Goal: Task Accomplishment & Management: Manage account settings

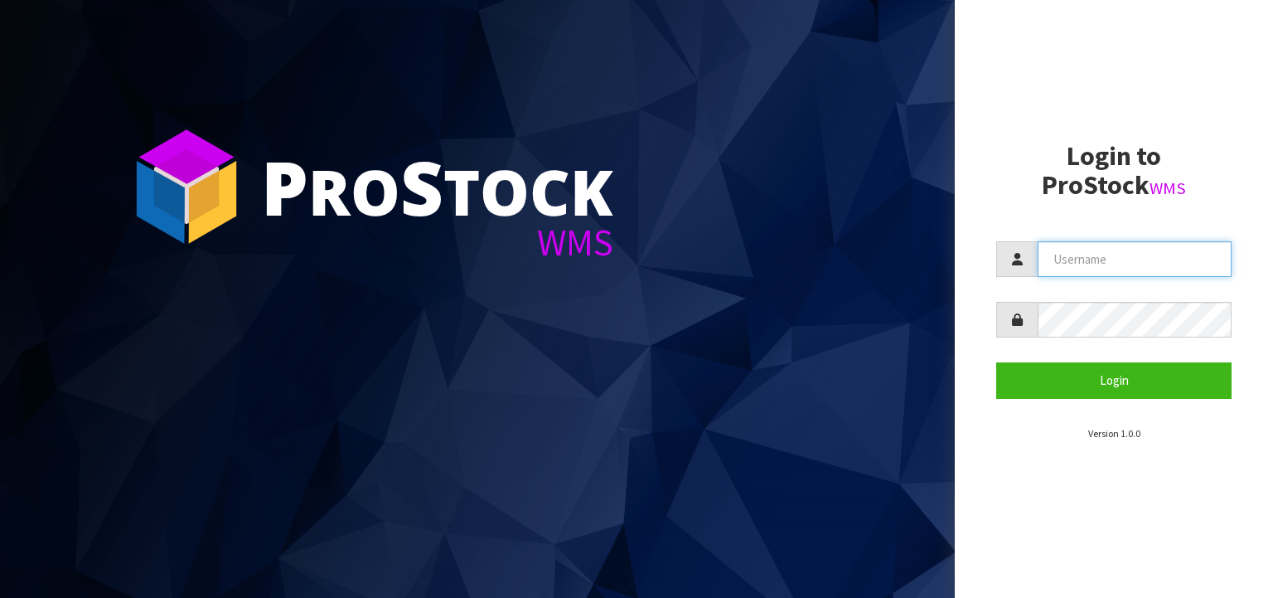
click at [1049, 263] on input "text" at bounding box center [1135, 259] width 194 height 36
type input "[EMAIL_ADDRESS][DOMAIN_NAME]"
click at [996, 362] on button "Login" at bounding box center [1113, 380] width 235 height 36
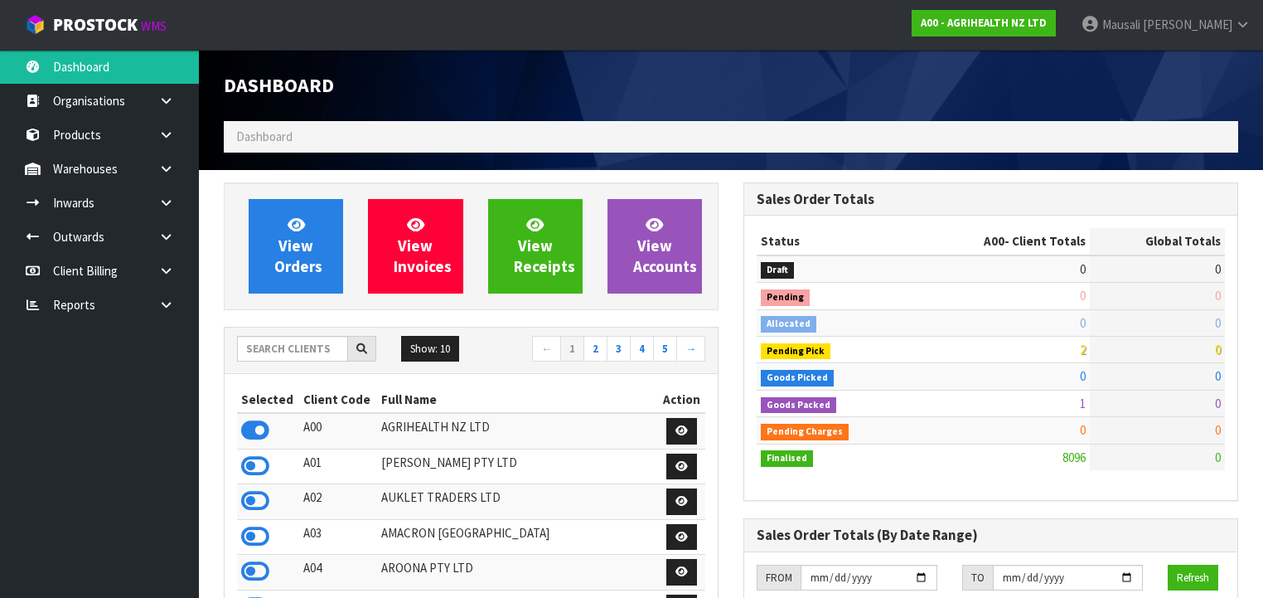
scroll to position [1250, 520]
click at [298, 342] on input "text" at bounding box center [292, 349] width 111 height 26
type input "D00"
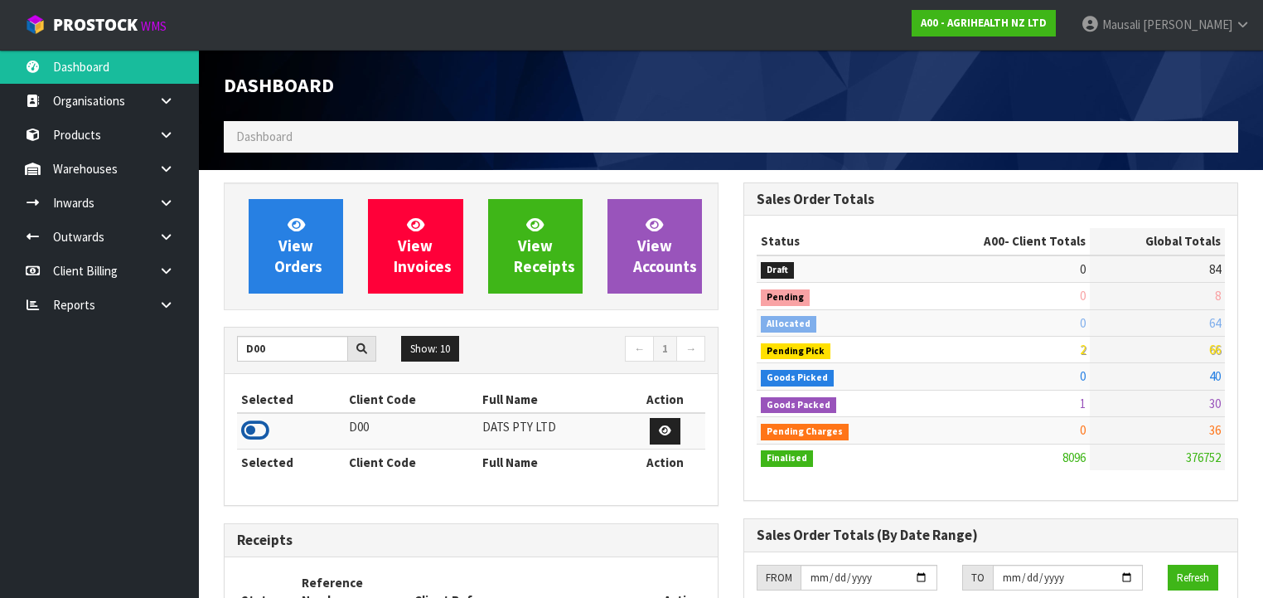
click at [253, 428] on icon at bounding box center [255, 430] width 28 height 25
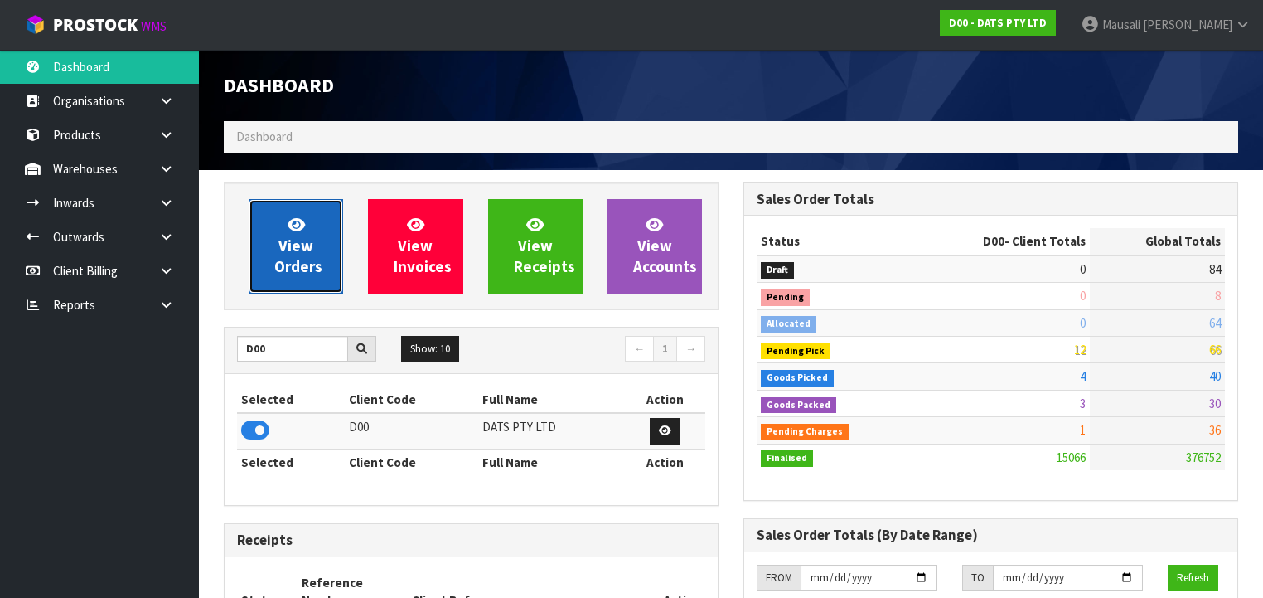
scroll to position [1304, 520]
click at [308, 244] on span "View Orders" at bounding box center [298, 246] width 48 height 62
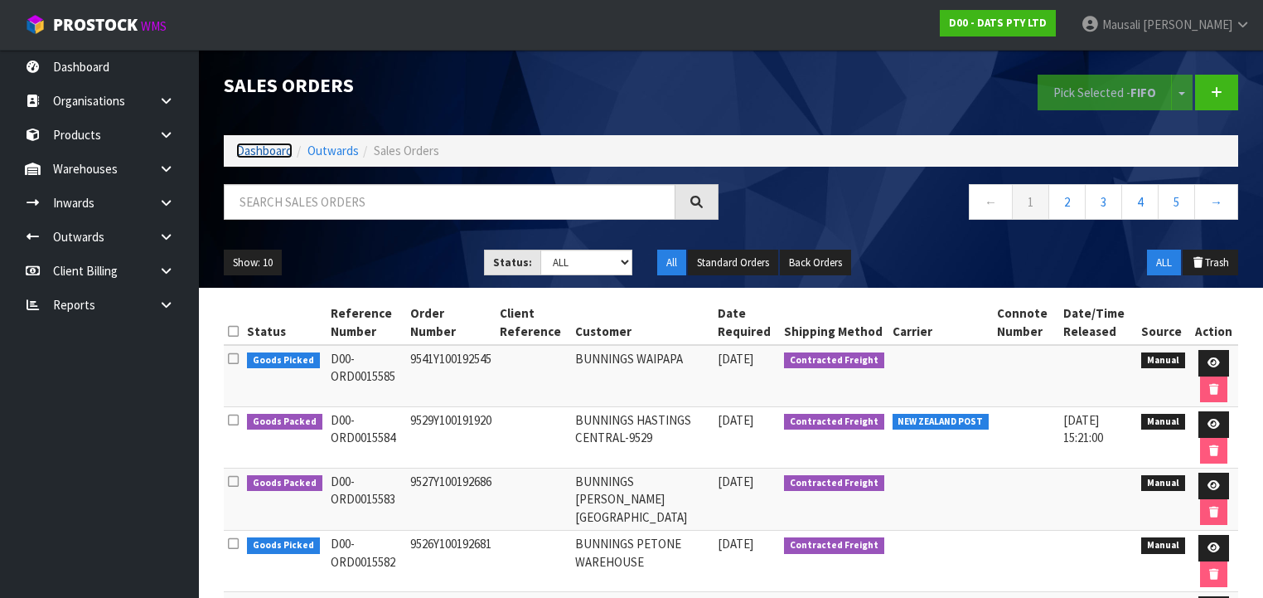
click at [269, 146] on link "Dashboard" at bounding box center [264, 151] width 56 height 16
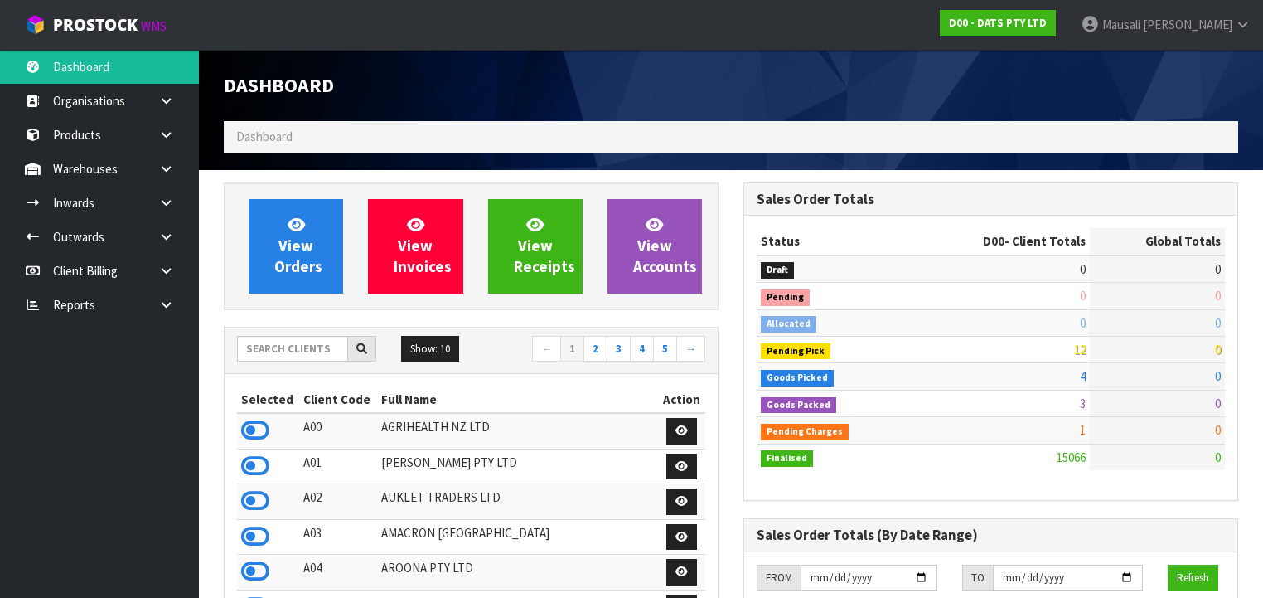
scroll to position [1304, 520]
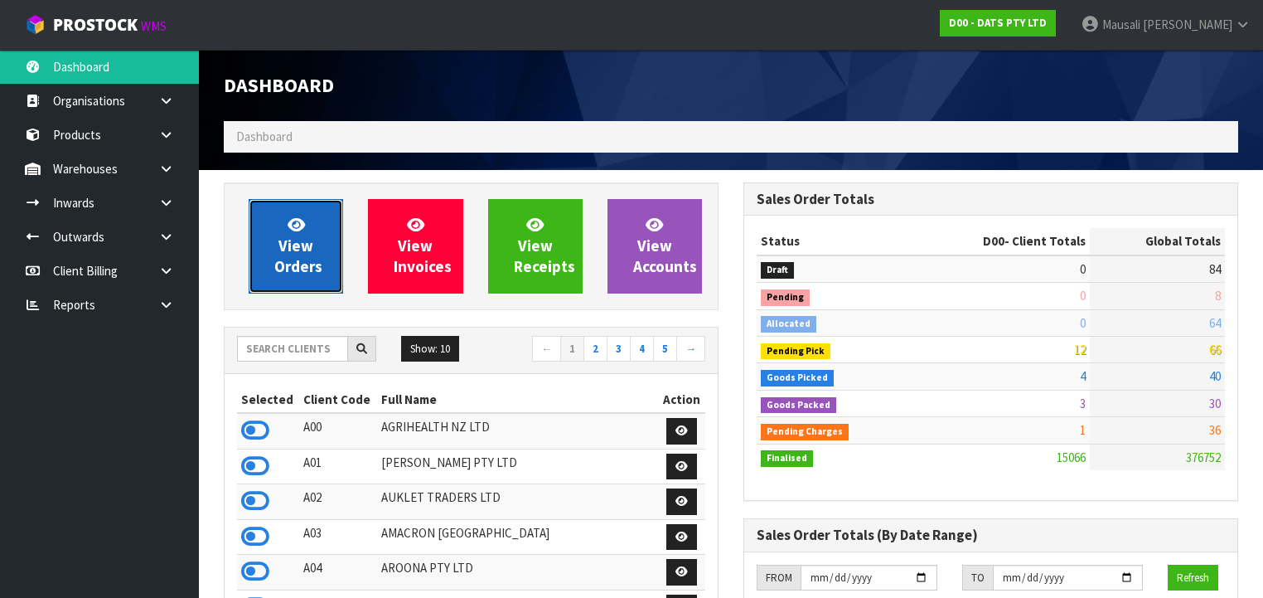
click at [298, 244] on span "View Orders" at bounding box center [298, 246] width 48 height 62
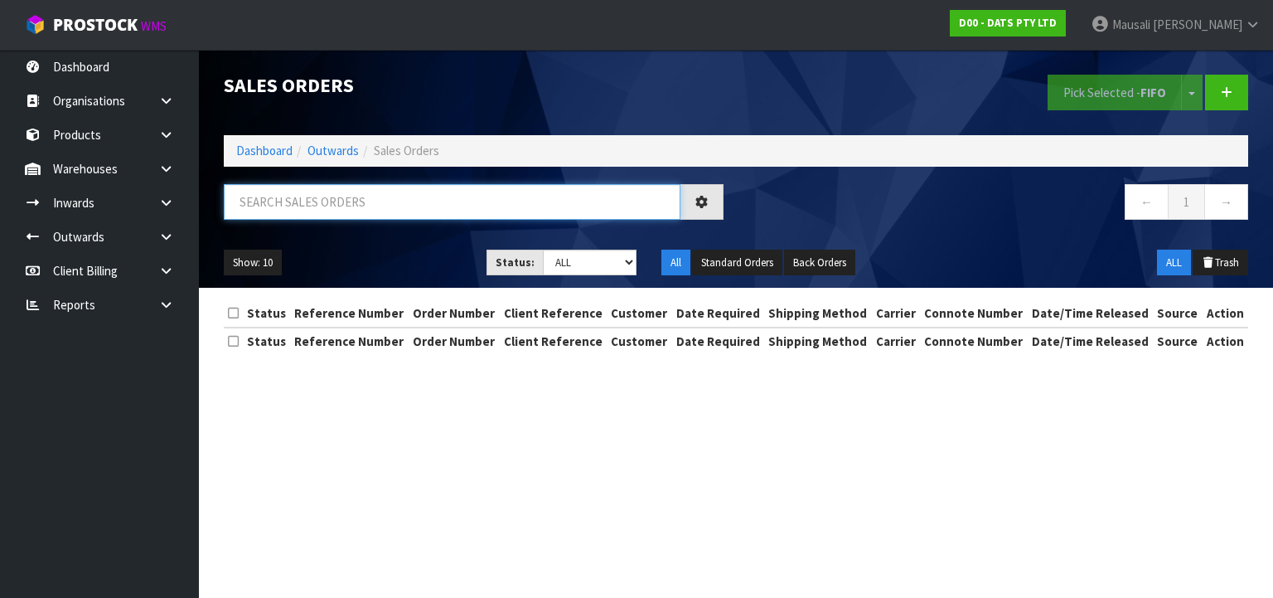
click at [302, 201] on input "text" at bounding box center [452, 202] width 457 height 36
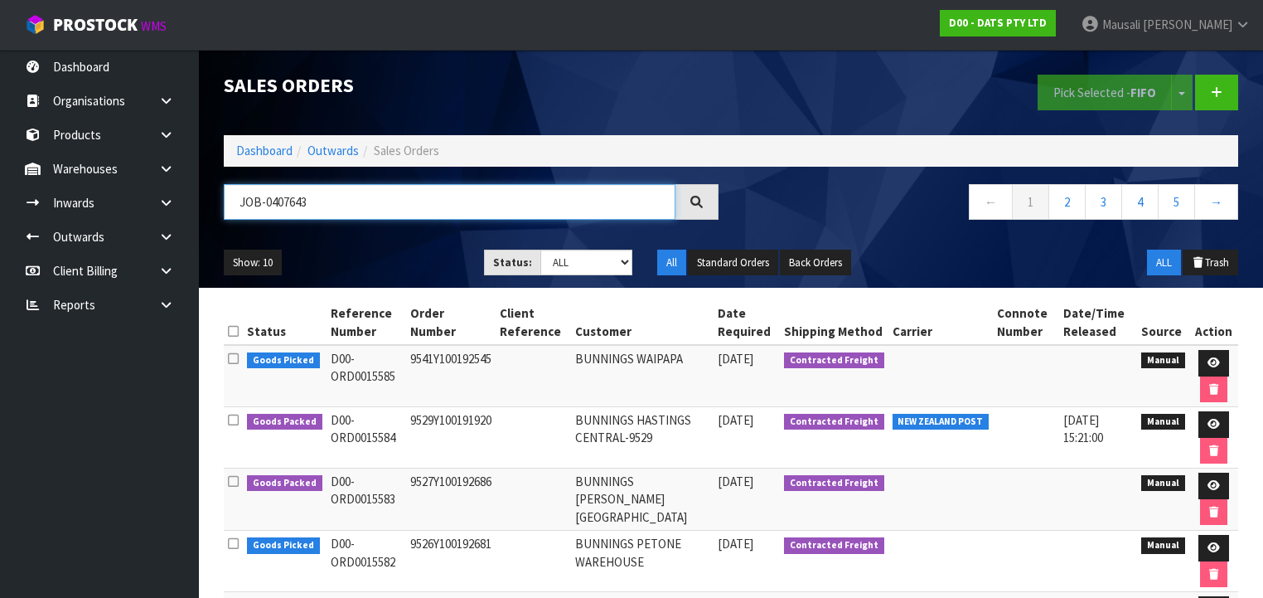
type input "JOB-0407643"
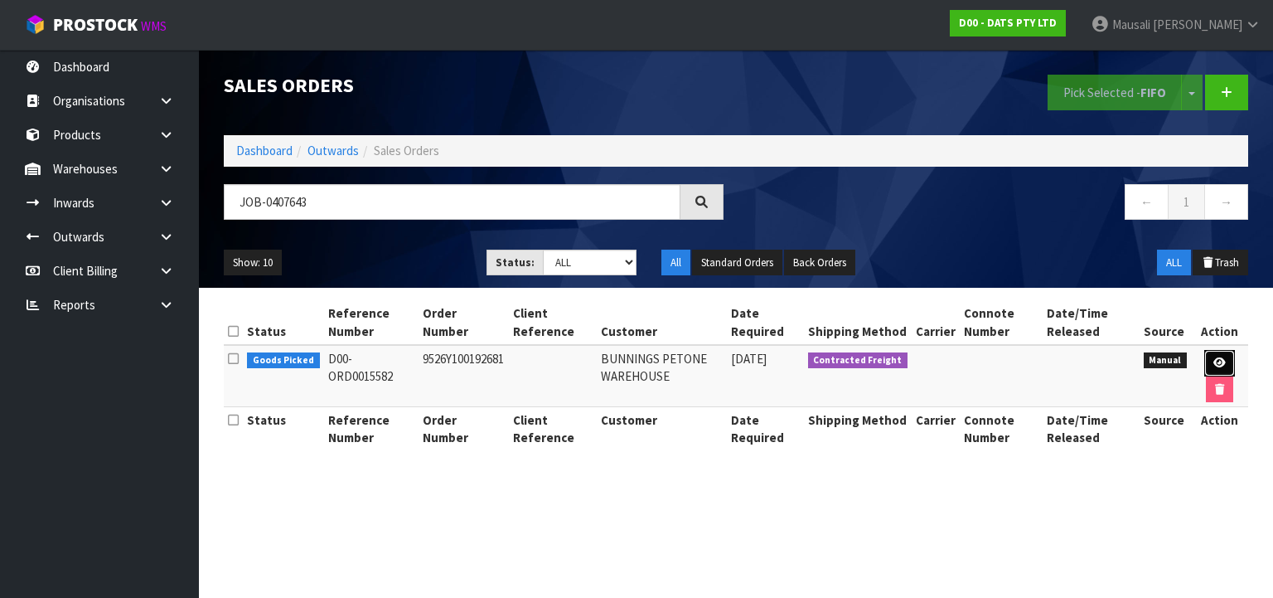
click at [1215, 357] on icon at bounding box center [1220, 362] width 12 height 11
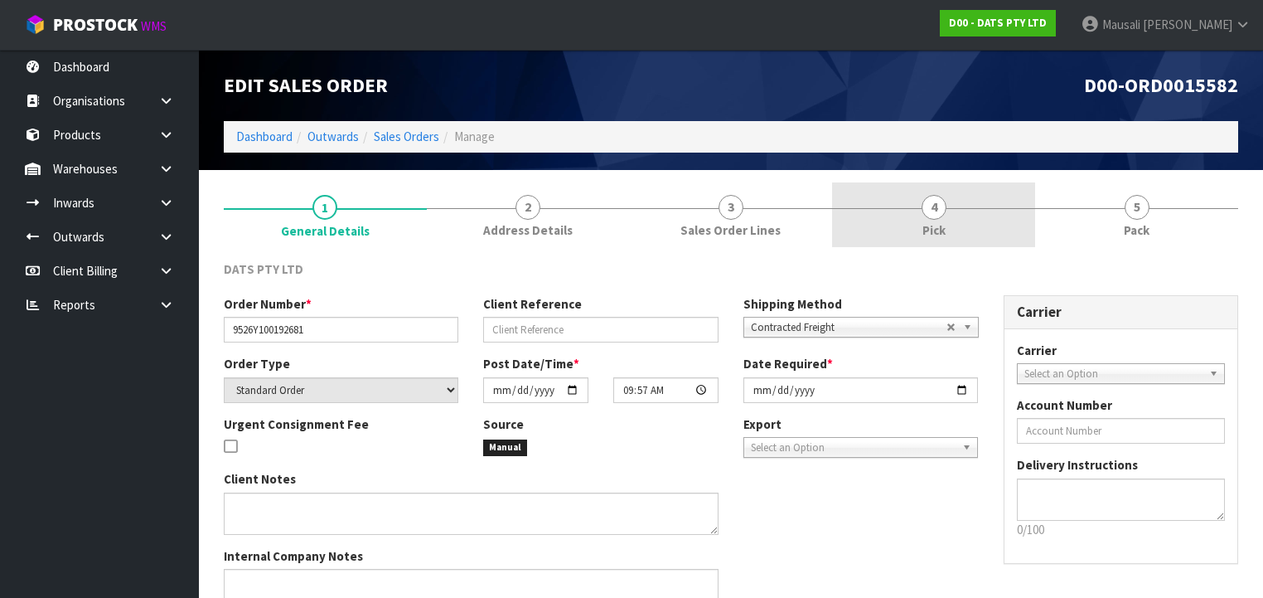
click at [950, 229] on link "4 Pick" at bounding box center [933, 214] width 203 height 65
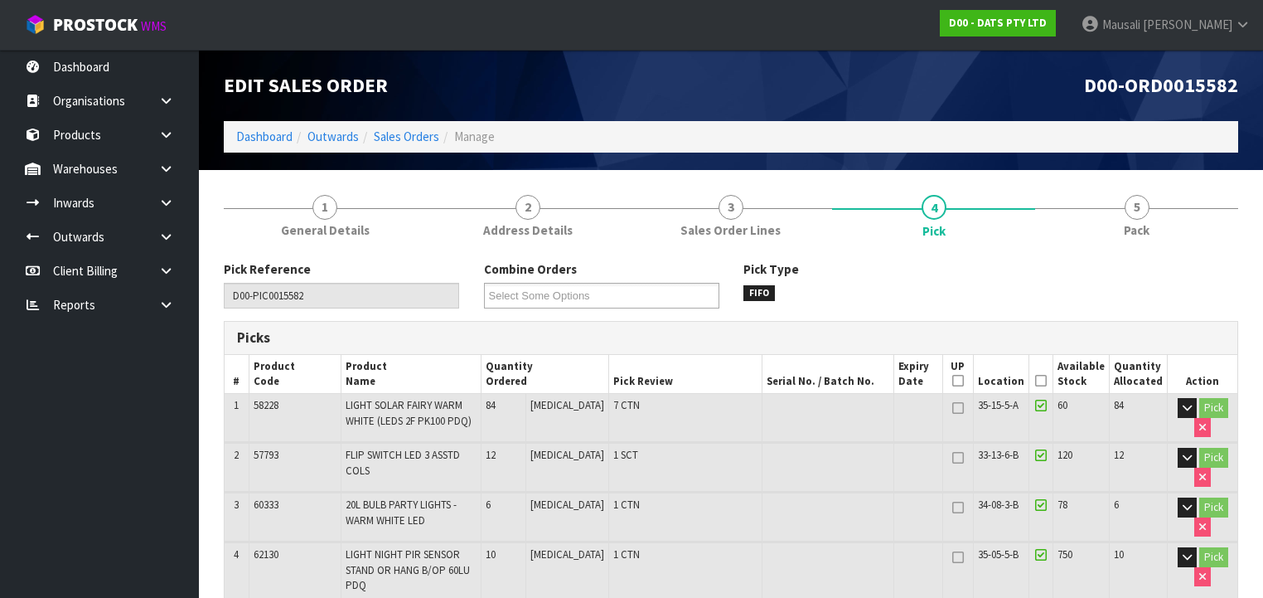
click at [1045, 381] on icon at bounding box center [1041, 381] width 12 height 1
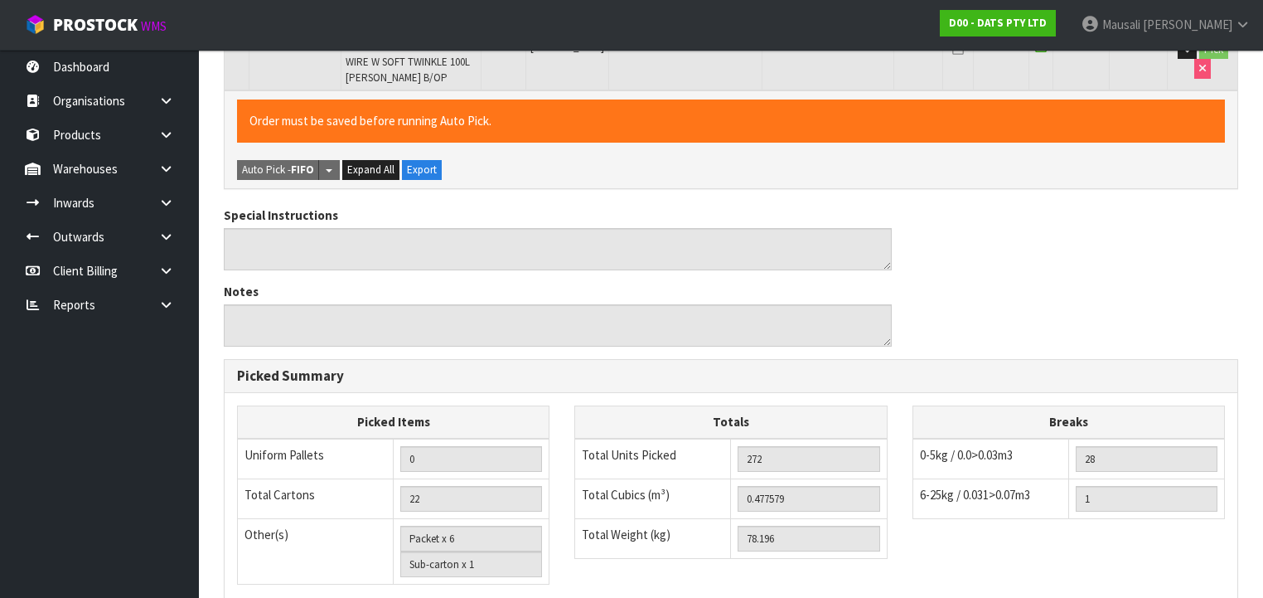
scroll to position [1237, 0]
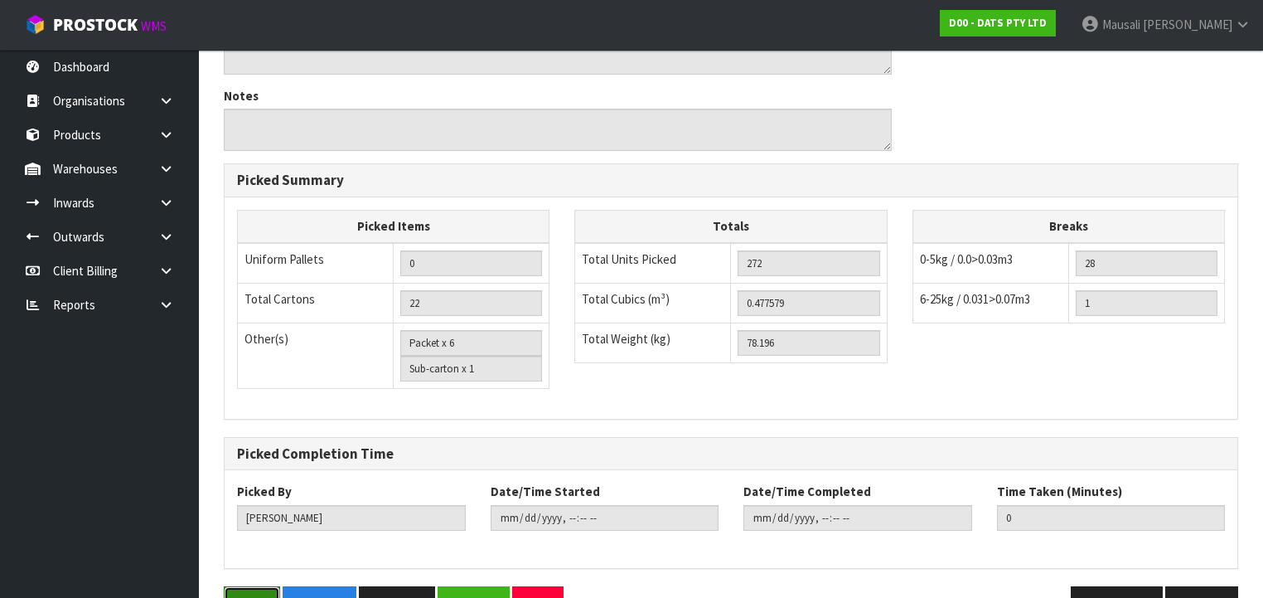
click at [251, 586] on button "Save" at bounding box center [252, 604] width 56 height 36
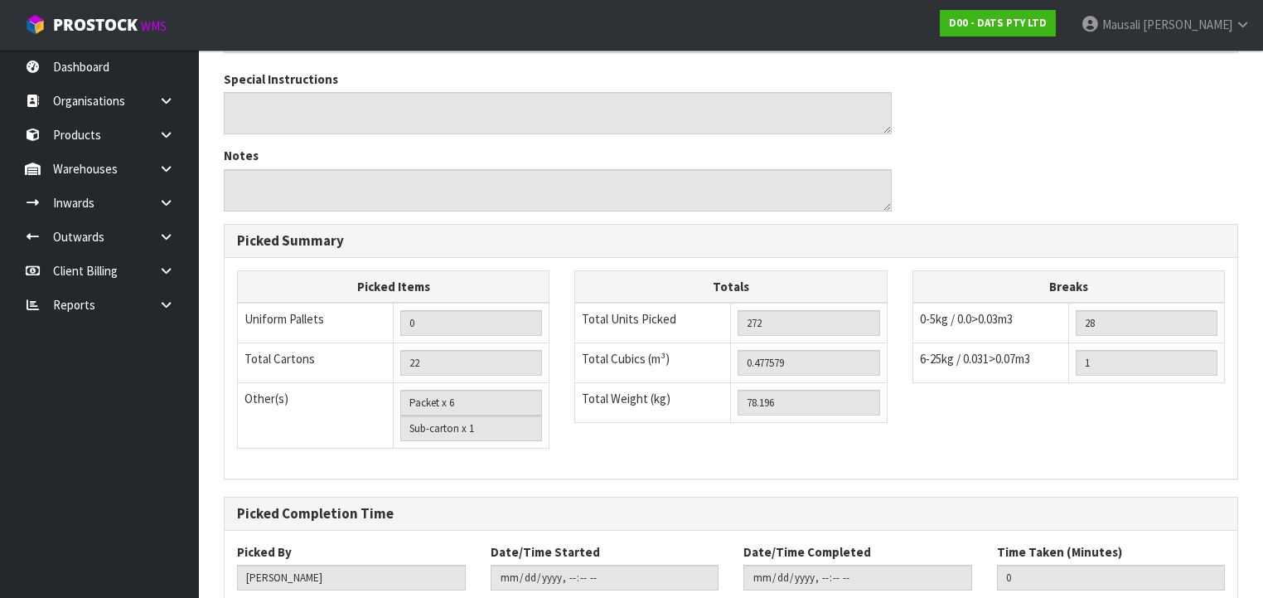
scroll to position [0, 0]
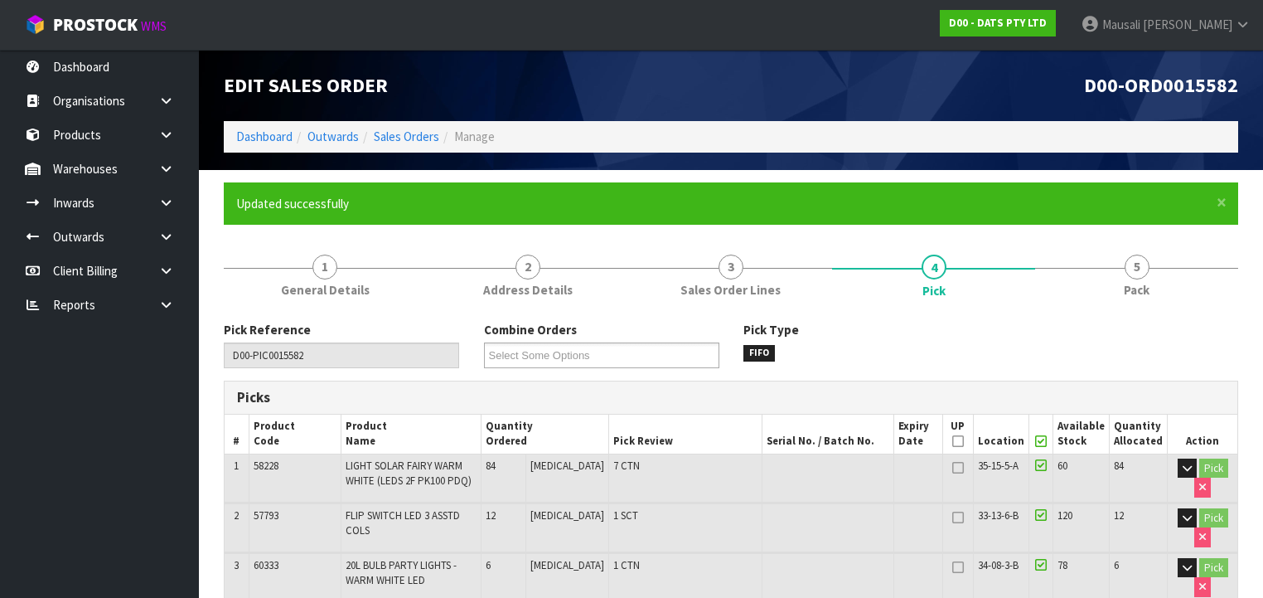
type input "[PERSON_NAME]"
type input "[DATE]T07:57:22"
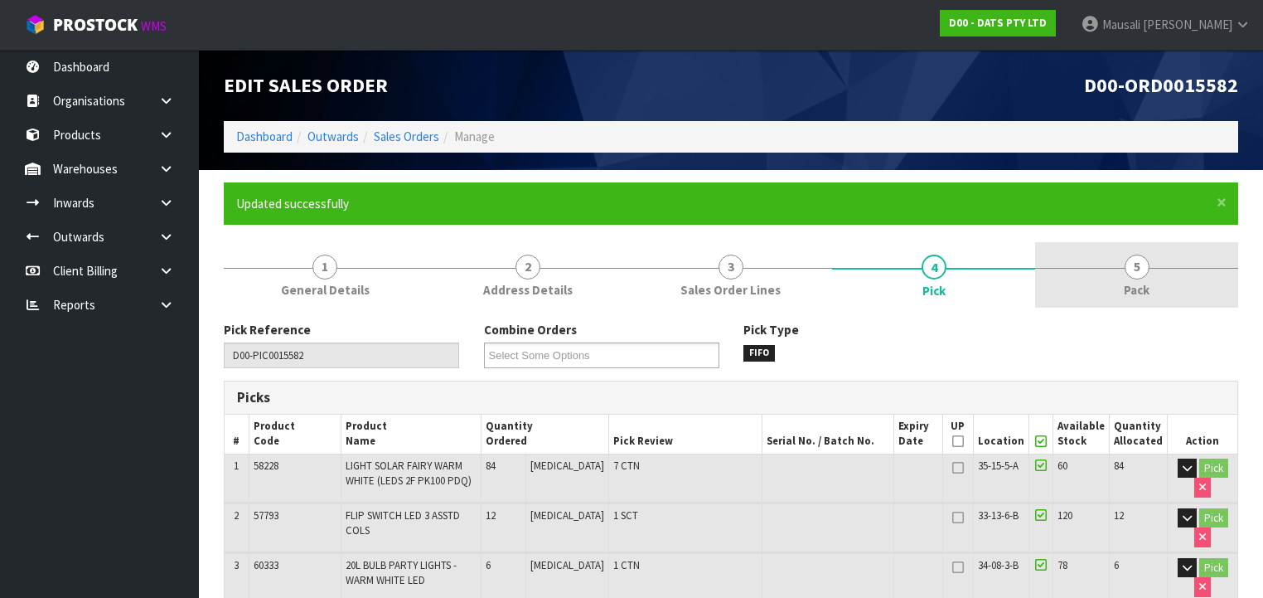
click at [1139, 269] on span "5" at bounding box center [1137, 266] width 25 height 25
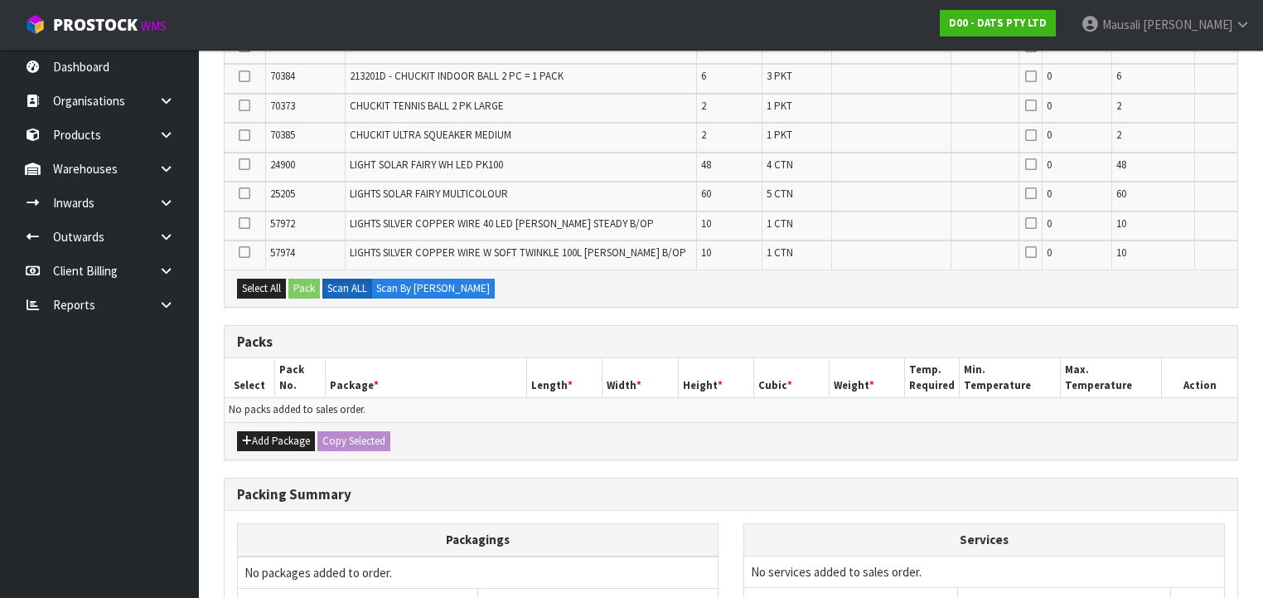
scroll to position [597, 0]
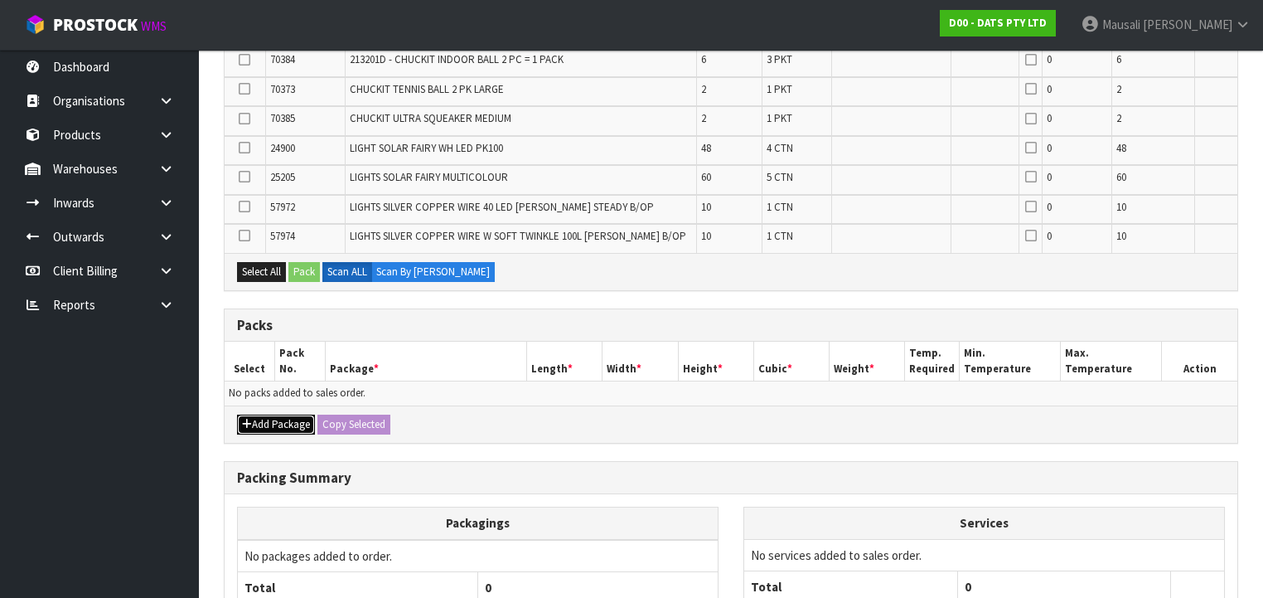
click at [274, 414] on button "Add Package" at bounding box center [276, 424] width 78 height 20
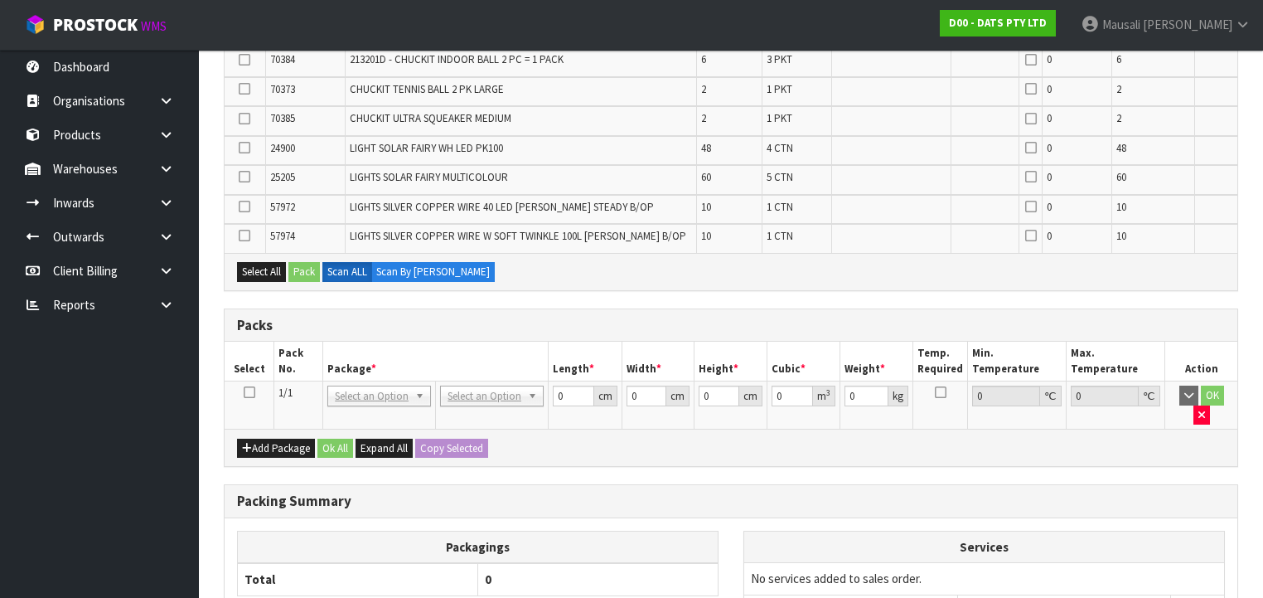
click at [251, 392] on icon at bounding box center [250, 392] width 12 height 1
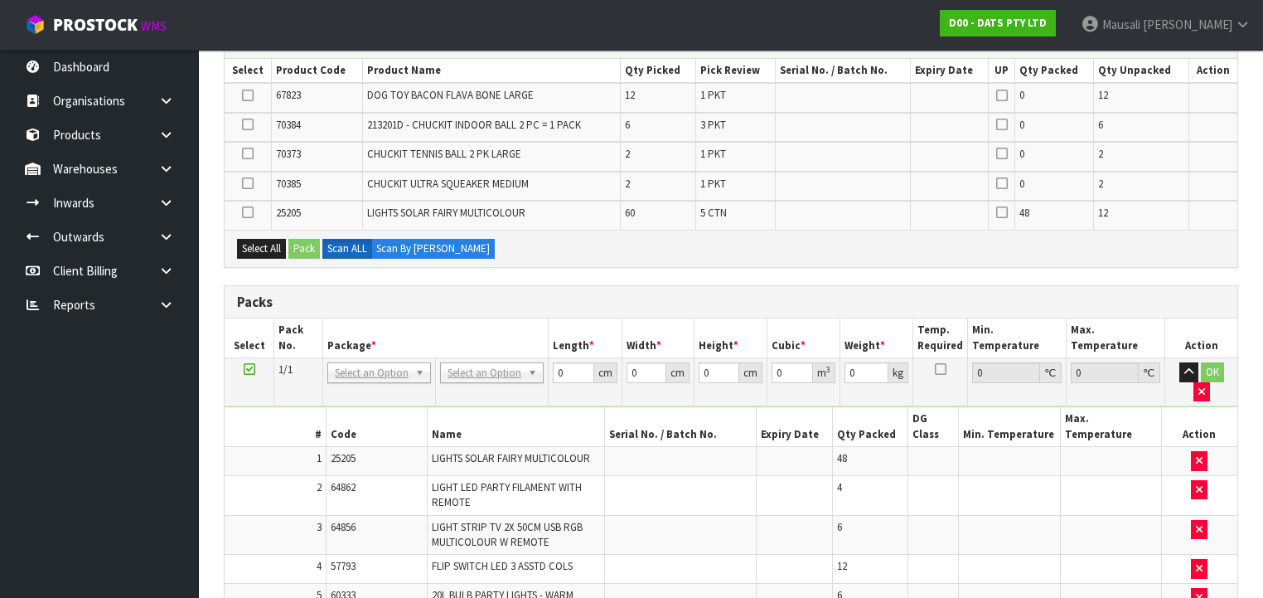
scroll to position [0, 0]
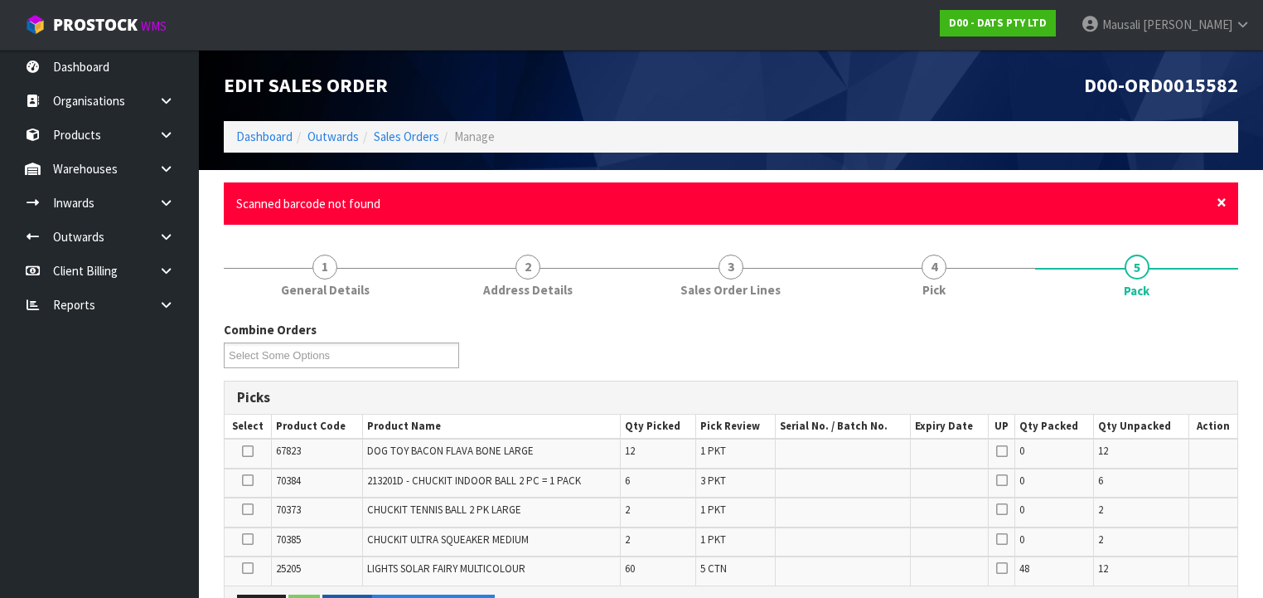
click at [1217, 201] on span "×" at bounding box center [1222, 202] width 10 height 23
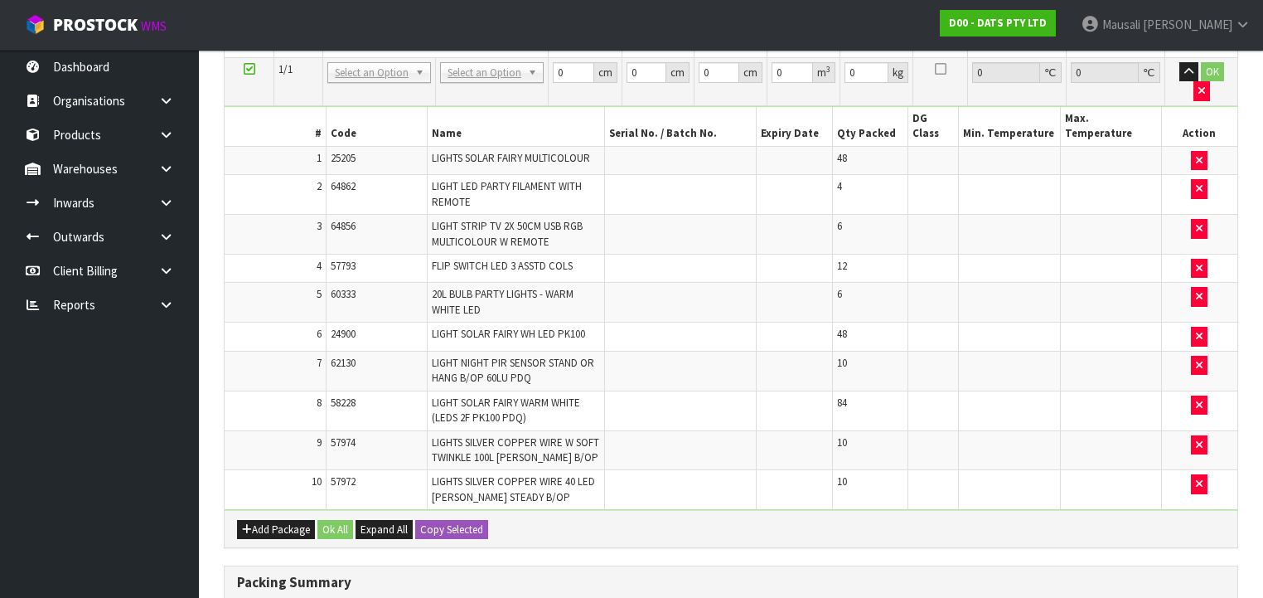
scroll to position [597, 0]
click at [1196, 399] on icon "button" at bounding box center [1199, 404] width 7 height 11
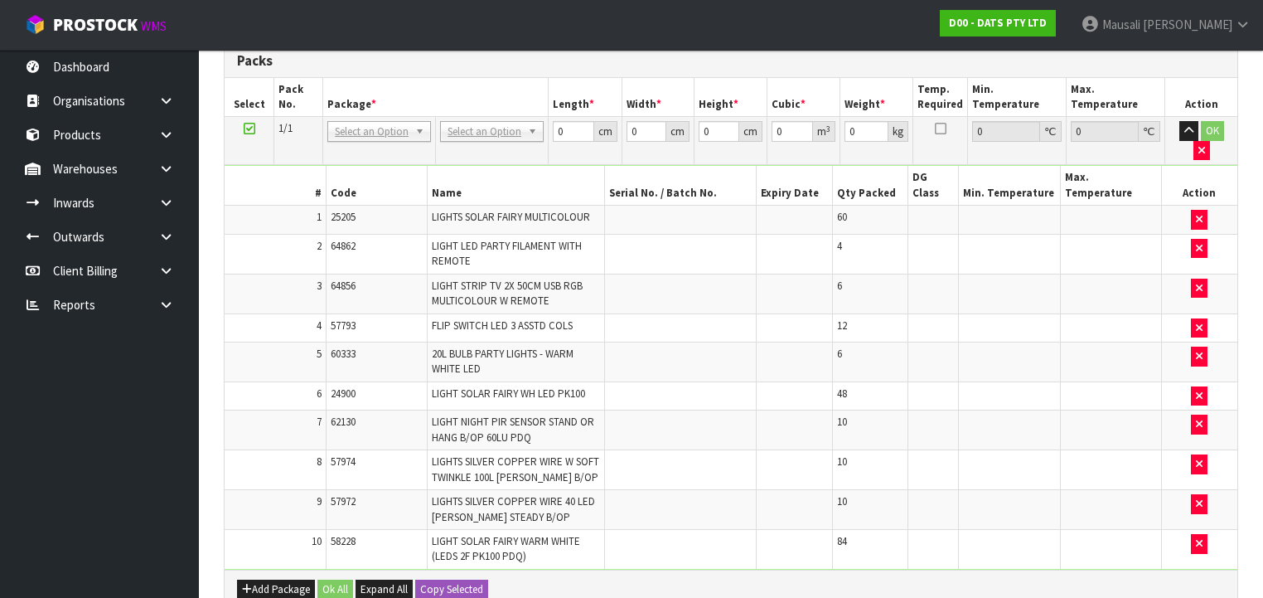
scroll to position [493, 0]
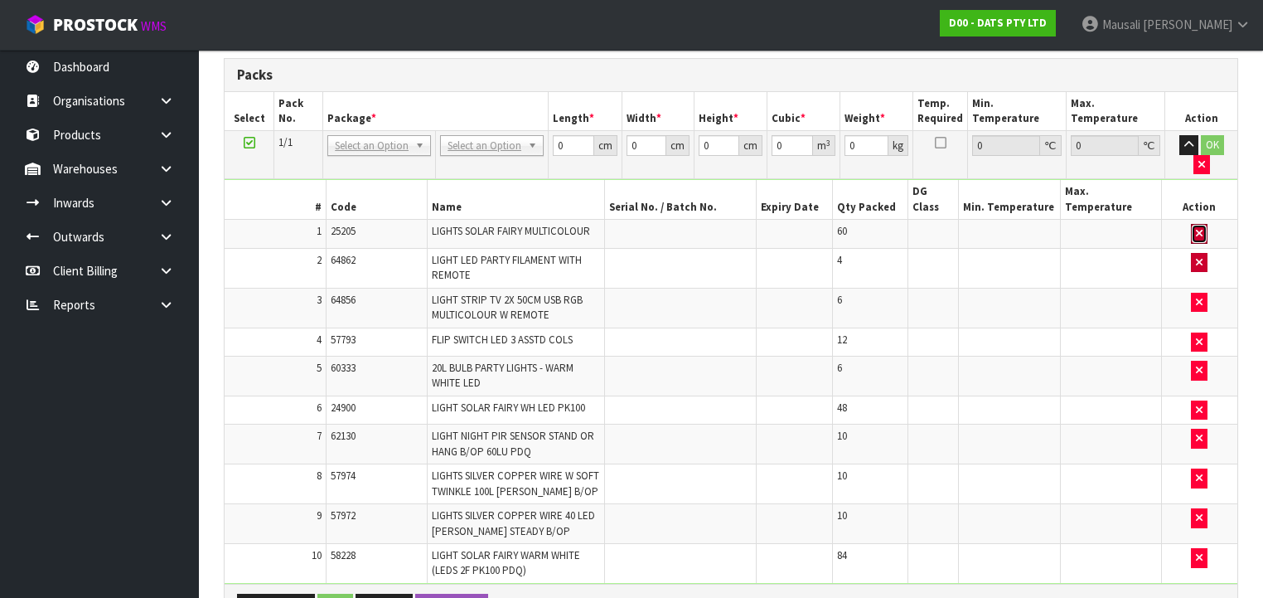
click at [1199, 228] on icon "button" at bounding box center [1199, 233] width 7 height 11
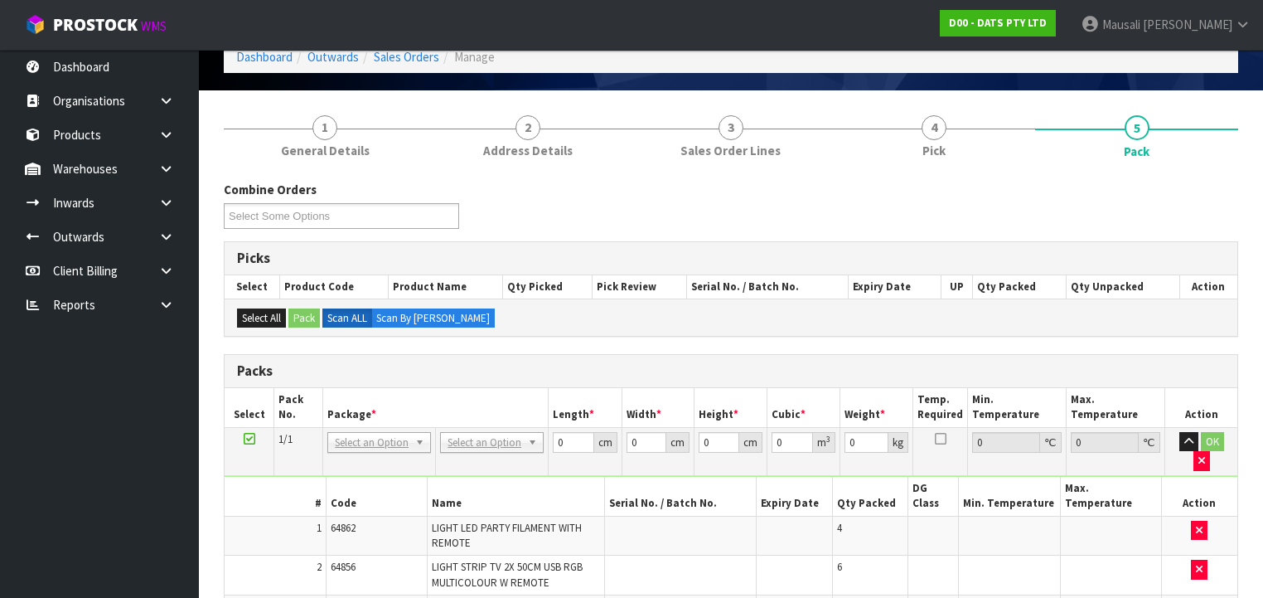
scroll to position [274, 0]
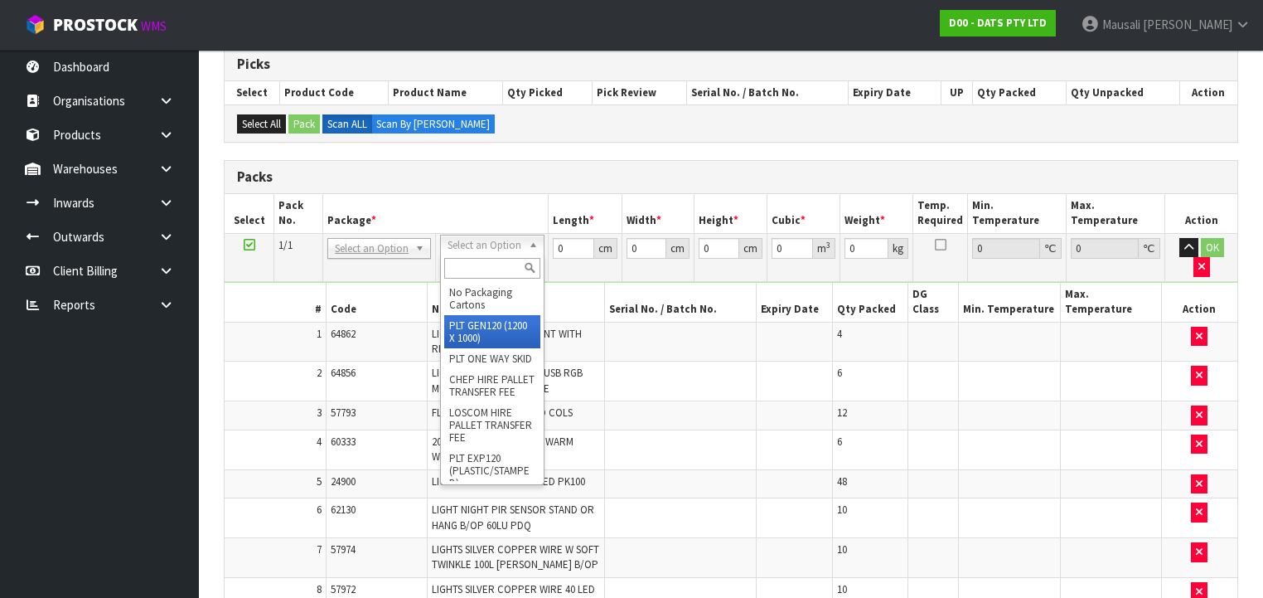
drag, startPoint x: 509, startPoint y: 319, endPoint x: 521, endPoint y: 280, distance: 40.7
type input "120"
type input "100"
type input "78.196"
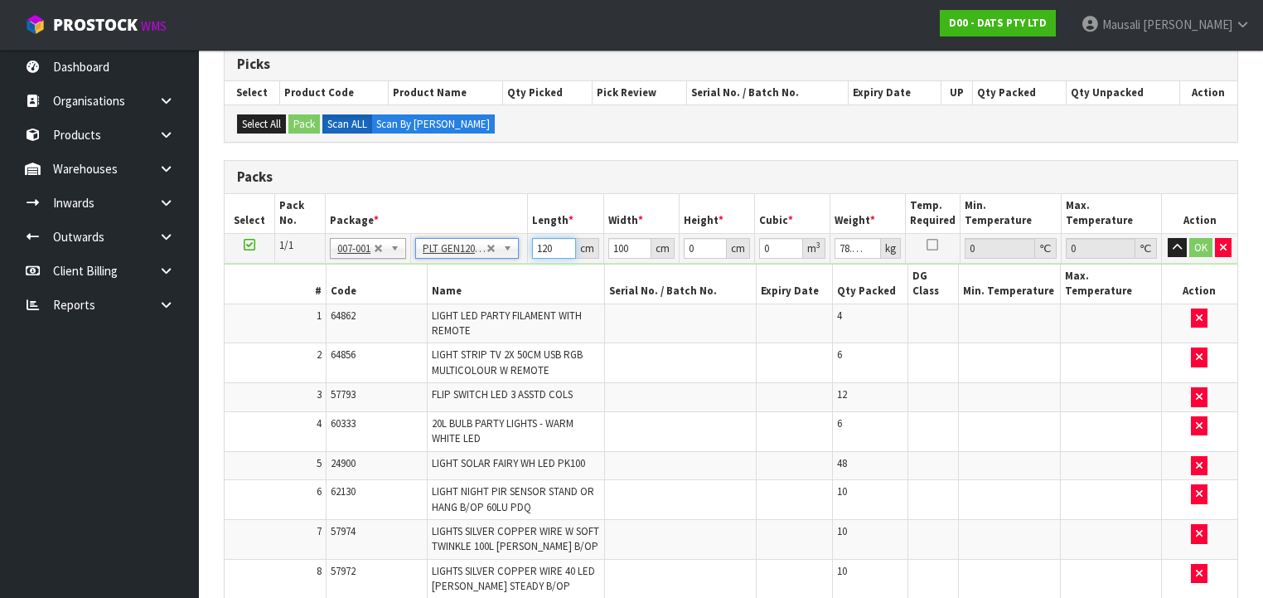
drag, startPoint x: 557, startPoint y: 245, endPoint x: 519, endPoint y: 259, distance: 40.4
click at [520, 259] on tbody "1/1 NONE 007-001 007-002 007-004 007-009 007-013 007-014 007-015 007-017 007-01…" at bounding box center [731, 513] width 1013 height 560
type input "116"
type input "115"
type input "6"
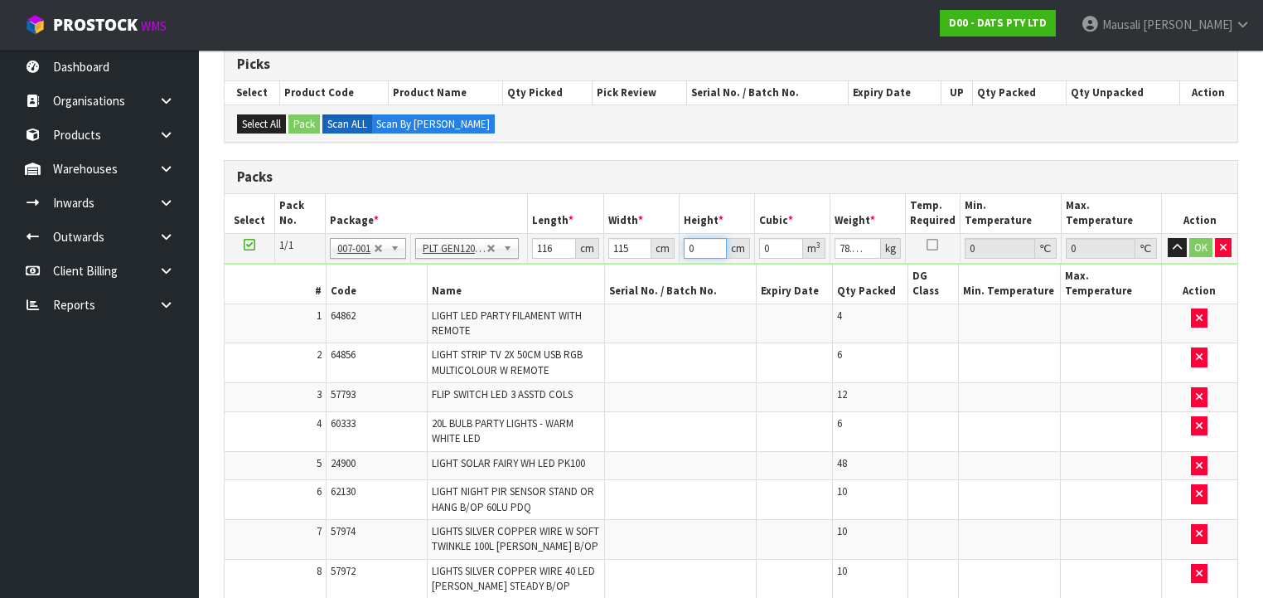
type input "0.08004"
type input "64"
type input "0.85376"
type input "64"
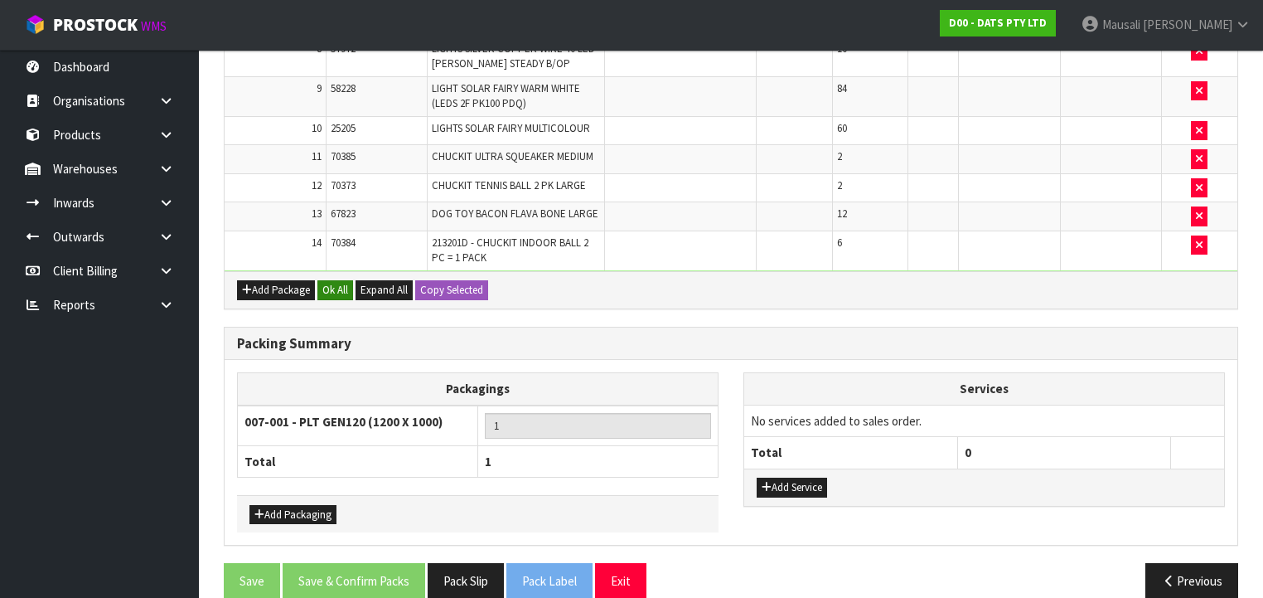
type input "86"
drag, startPoint x: 337, startPoint y: 269, endPoint x: 362, endPoint y: 316, distance: 53.1
click at [344, 280] on button "Ok All" at bounding box center [335, 290] width 36 height 20
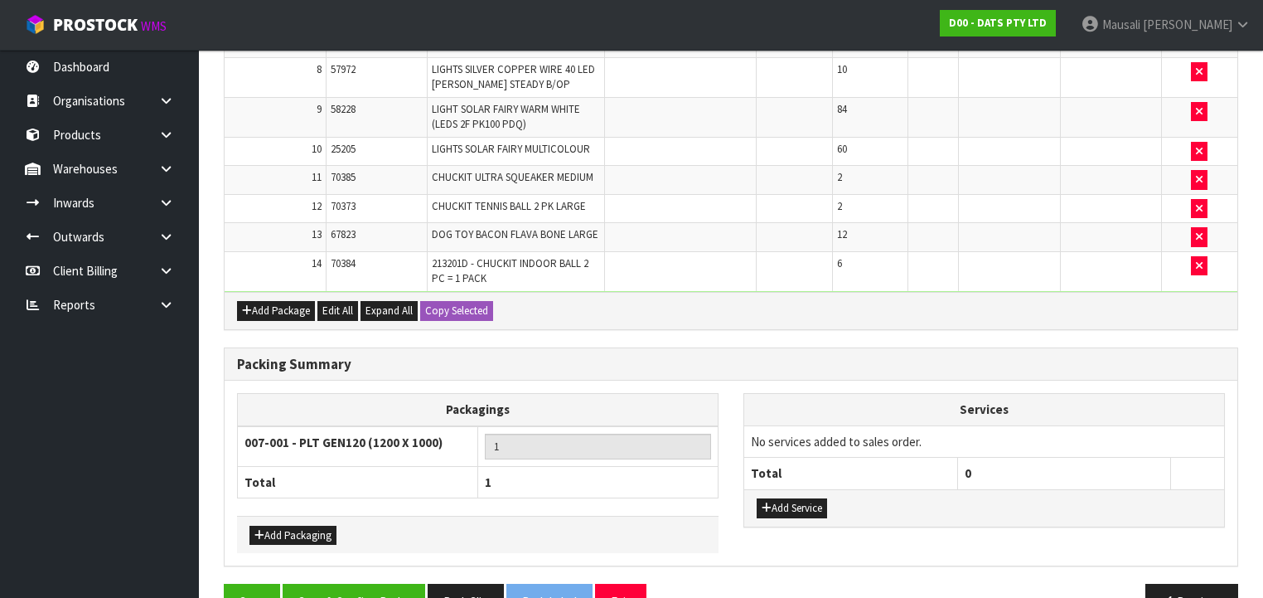
scroll to position [794, 0]
drag, startPoint x: 293, startPoint y: 481, endPoint x: 298, endPoint y: 473, distance: 9.7
click at [295, 525] on button "Add Packaging" at bounding box center [293, 535] width 87 height 20
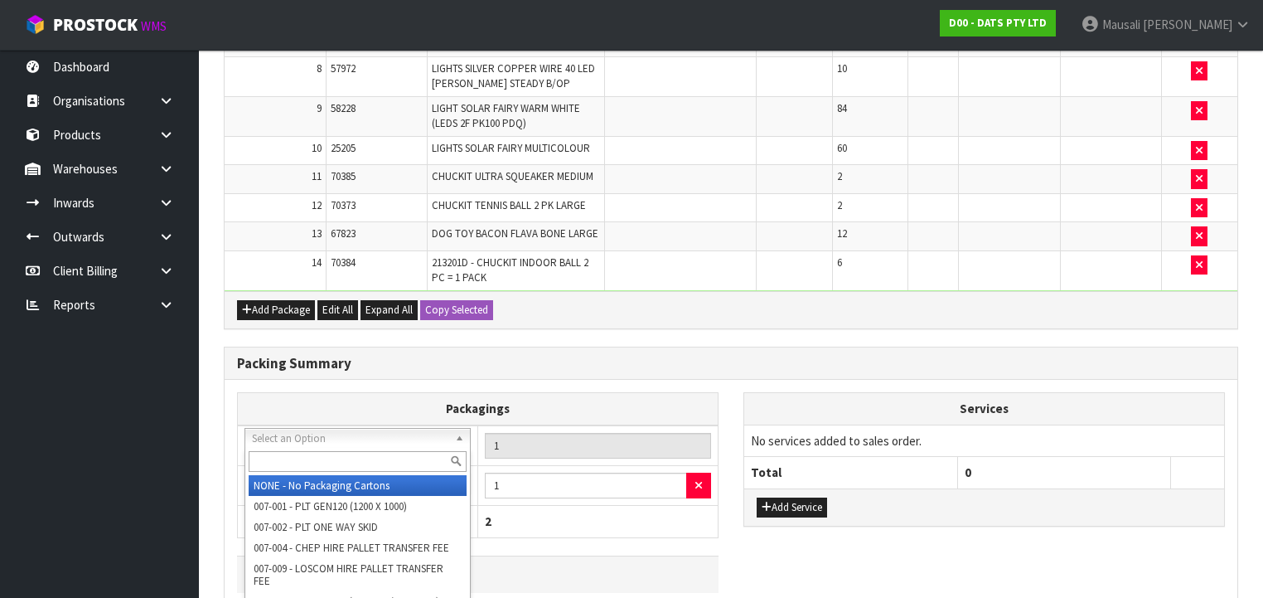
drag, startPoint x: 315, startPoint y: 438, endPoint x: 317, endPoint y: 456, distance: 18.4
click at [317, 453] on input "text" at bounding box center [358, 461] width 218 height 21
type input "OC"
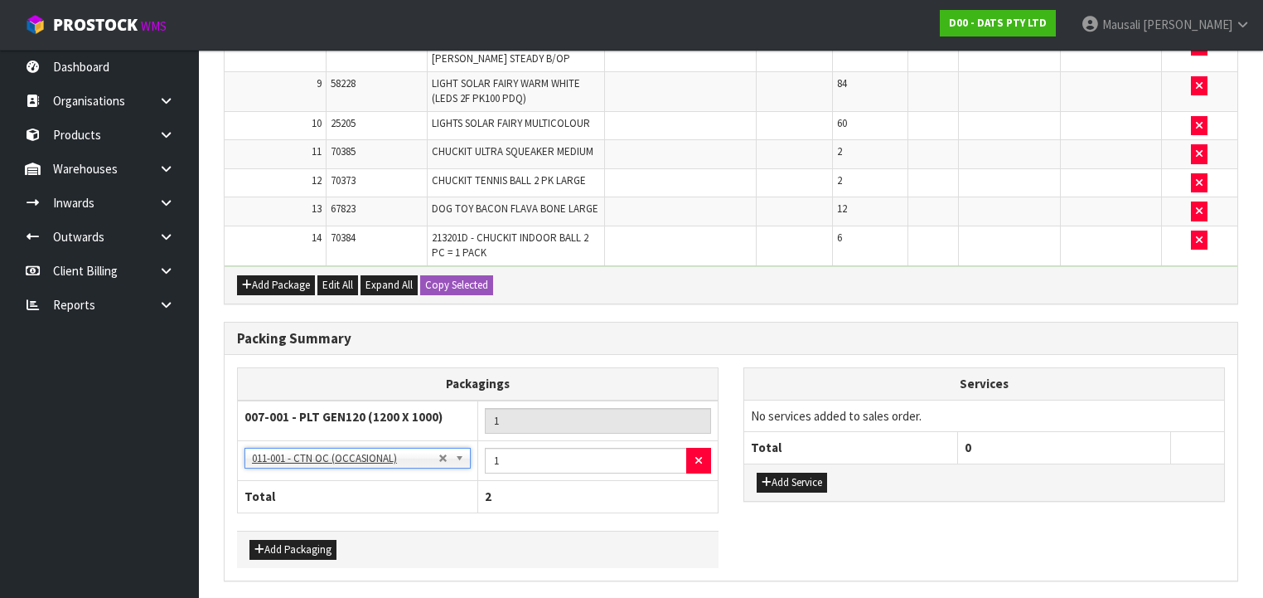
scroll to position [833, 0]
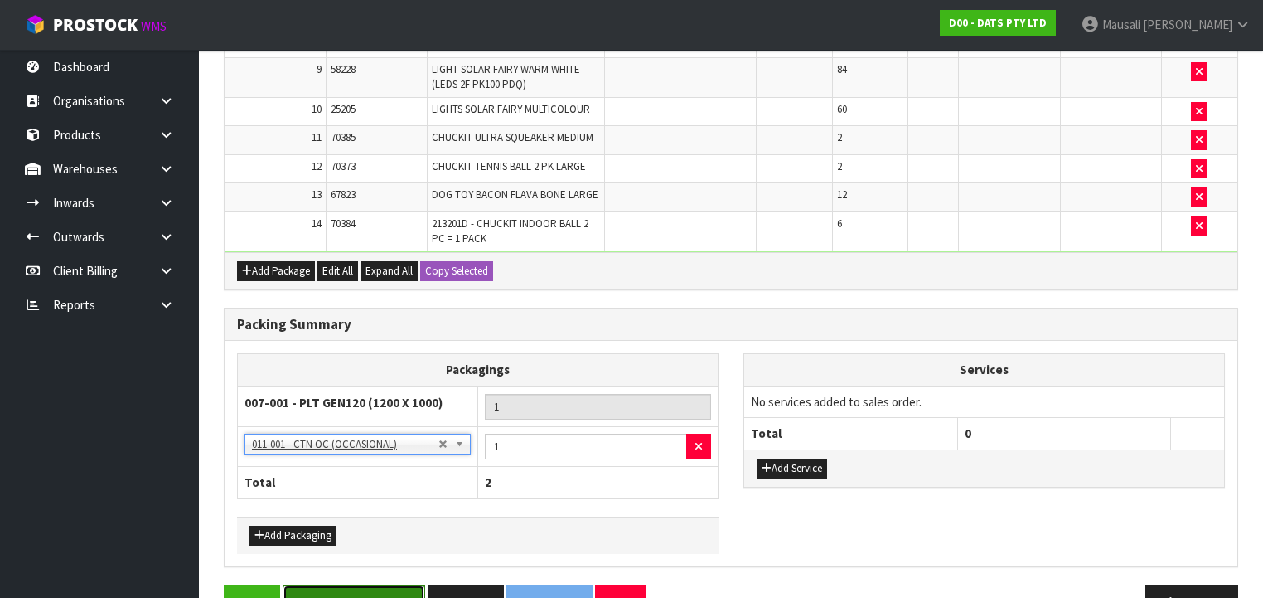
click at [380, 584] on button "Save & Confirm Packs" at bounding box center [354, 602] width 143 height 36
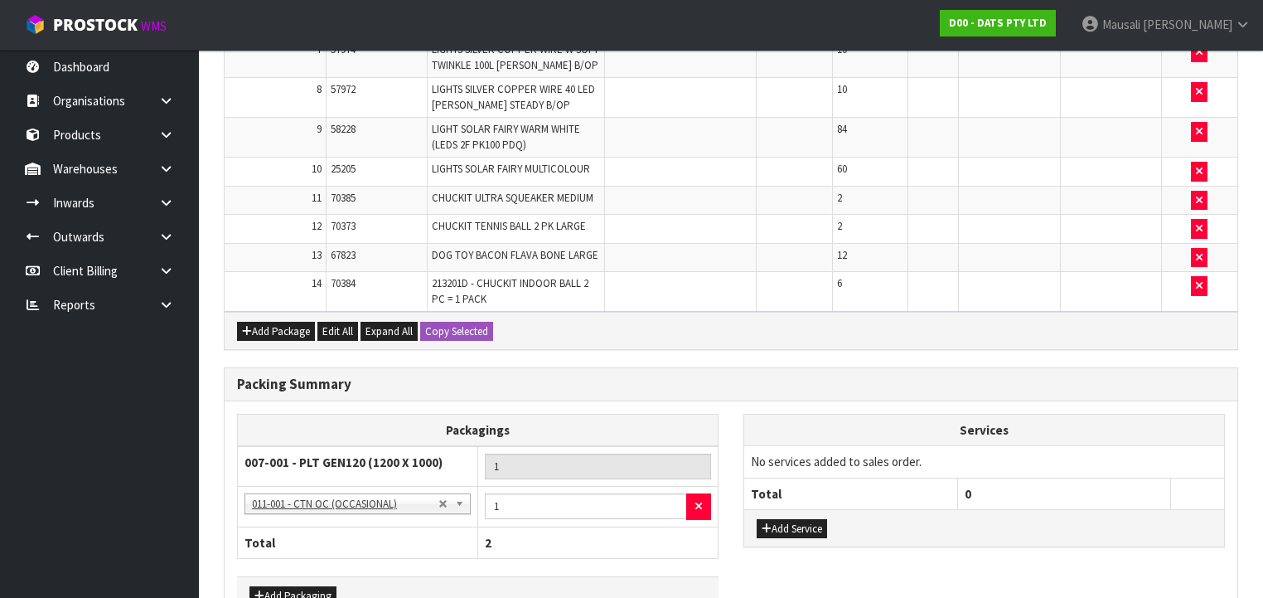
scroll to position [0, 0]
